Goal: Task Accomplishment & Management: Manage account settings

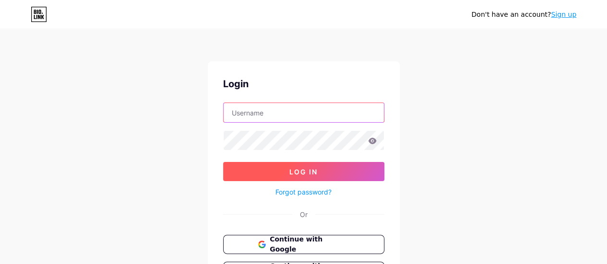
type input "[EMAIL_ADDRESS][DOMAIN_NAME]"
click at [305, 176] on button "Log In" at bounding box center [303, 171] width 161 height 19
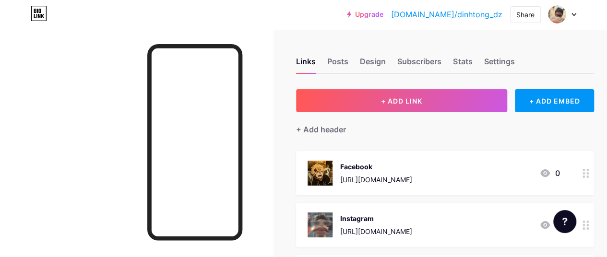
click at [419, 54] on div "Links Posts Design Subscribers Stats Settings" at bounding box center [445, 57] width 298 height 34
click at [472, 59] on div "Stats" at bounding box center [462, 64] width 19 height 17
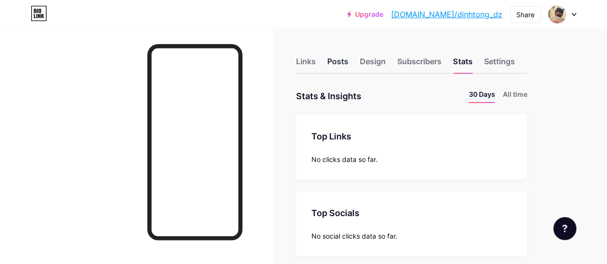
scroll to position [264, 606]
click at [342, 63] on div "Posts" at bounding box center [337, 64] width 21 height 17
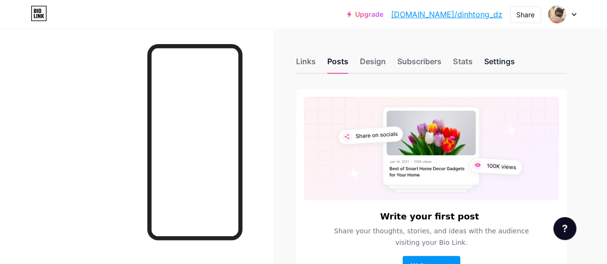
click at [510, 56] on div "Settings" at bounding box center [499, 64] width 31 height 17
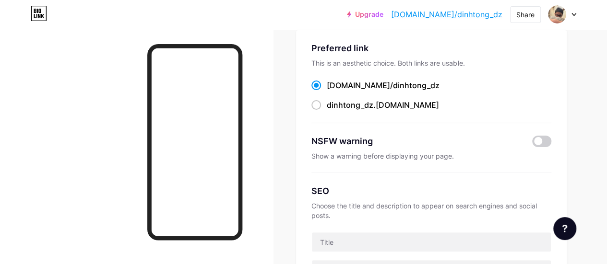
scroll to position [24, 0]
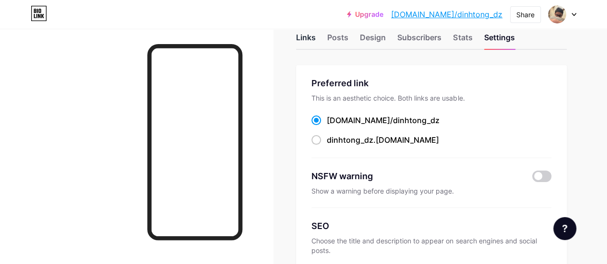
click at [307, 35] on div "Links" at bounding box center [306, 40] width 20 height 17
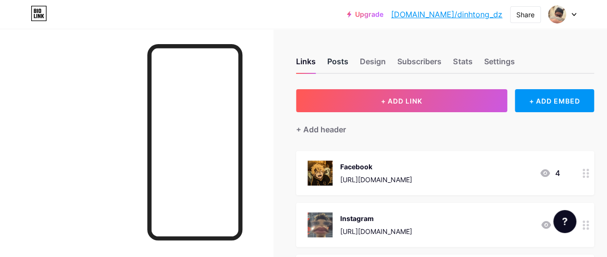
click at [341, 59] on div "Posts" at bounding box center [337, 64] width 21 height 17
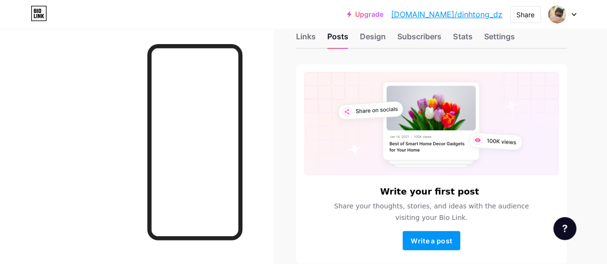
scroll to position [7, 0]
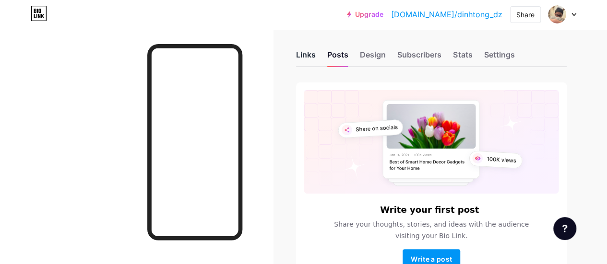
click at [312, 53] on div "Links" at bounding box center [306, 57] width 20 height 17
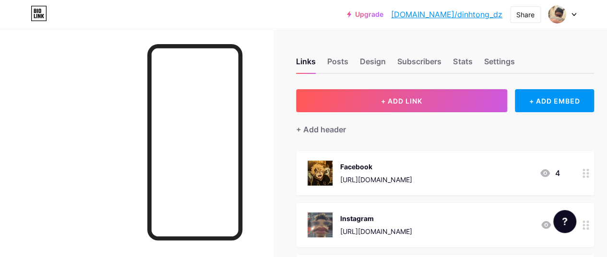
click at [570, 11] on div at bounding box center [562, 14] width 28 height 17
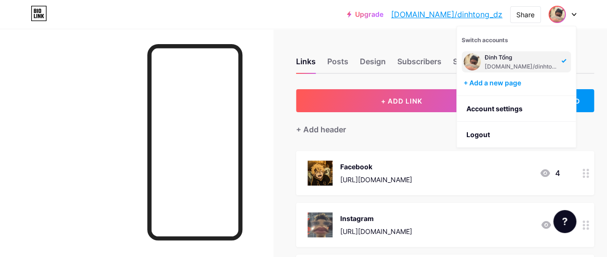
click at [570, 11] on div at bounding box center [562, 14] width 28 height 17
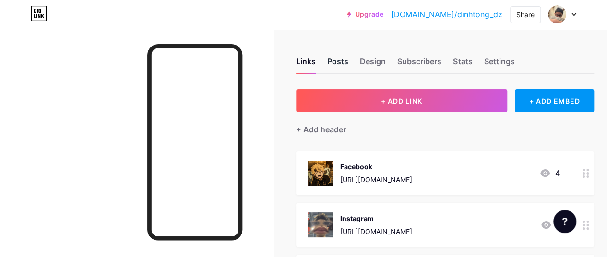
click at [343, 70] on div "Posts" at bounding box center [337, 64] width 21 height 17
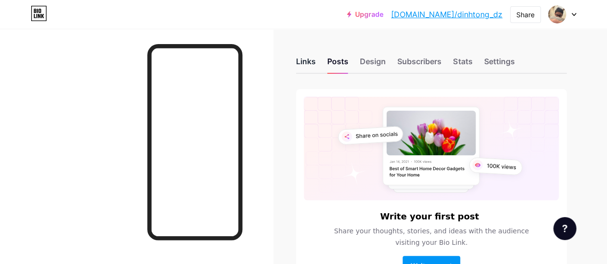
click at [308, 56] on div "Links" at bounding box center [306, 64] width 20 height 17
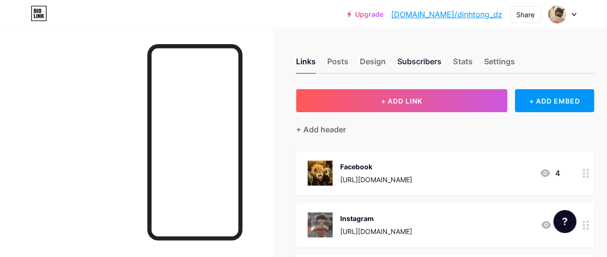
click at [441, 57] on div "Subscribers" at bounding box center [419, 64] width 44 height 17
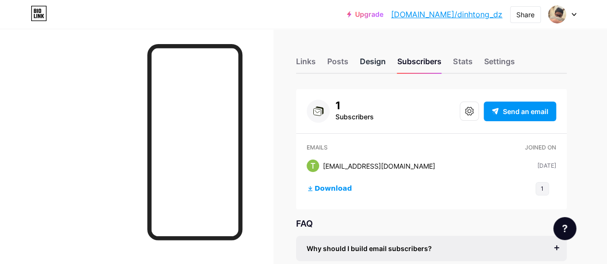
click at [372, 68] on div "Design" at bounding box center [373, 64] width 26 height 17
click at [418, 56] on div "Subscribers" at bounding box center [419, 64] width 44 height 17
click at [367, 58] on div "Design" at bounding box center [373, 64] width 26 height 17
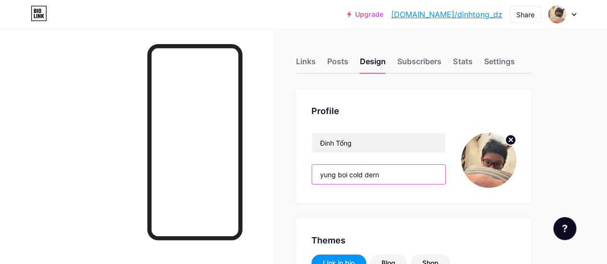
click at [414, 178] on input "yung boi cold dern" at bounding box center [378, 174] width 133 height 19
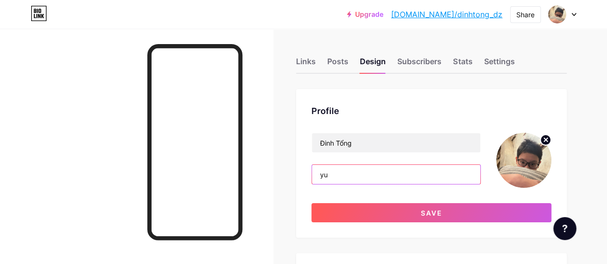
type input "y"
type input "trĩ yêu mình e"
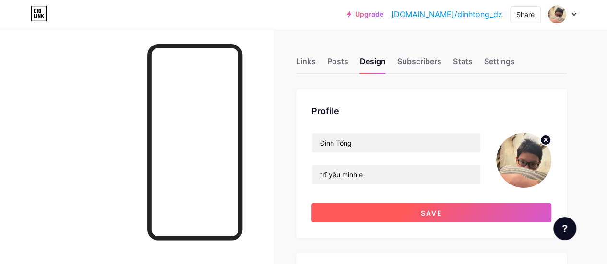
click at [470, 219] on button "Save" at bounding box center [431, 212] width 240 height 19
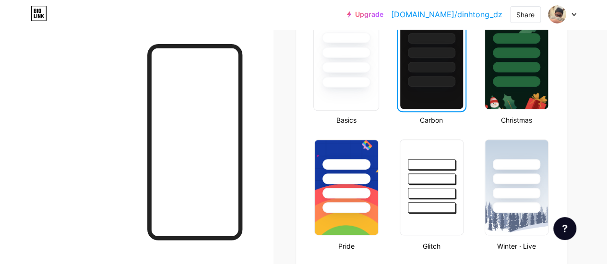
scroll to position [273, 0]
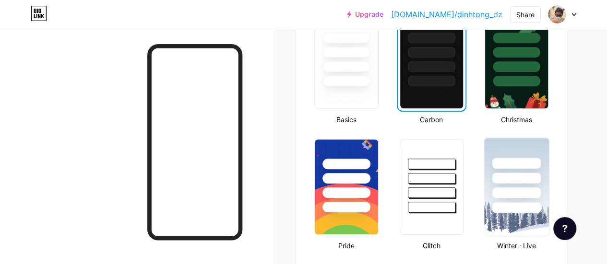
click at [544, 174] on div at bounding box center [516, 175] width 65 height 75
